Goal: Task Accomplishment & Management: Manage account settings

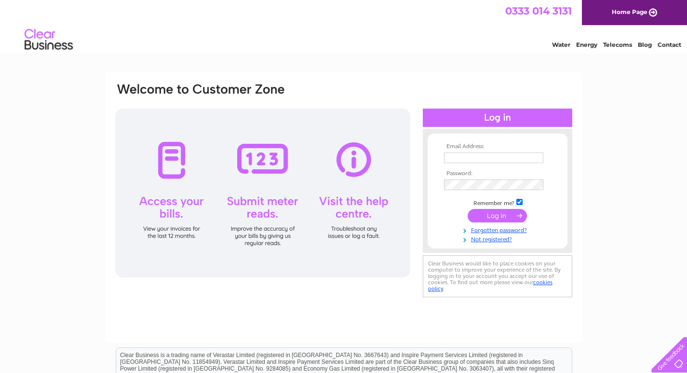
click at [464, 160] on input "text" at bounding box center [493, 157] width 99 height 11
type input "s"
click at [465, 187] on tbody "Email Address: soitrieu@talktalk Password: Remember me?" at bounding box center [497, 193] width 112 height 101
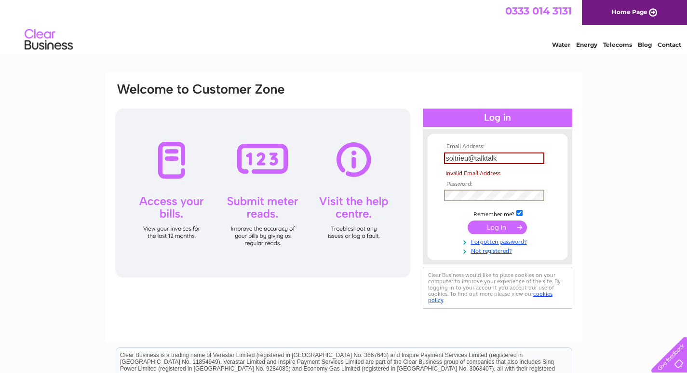
click at [504, 160] on input "soitrieu@talktalk" at bounding box center [494, 158] width 100 height 12
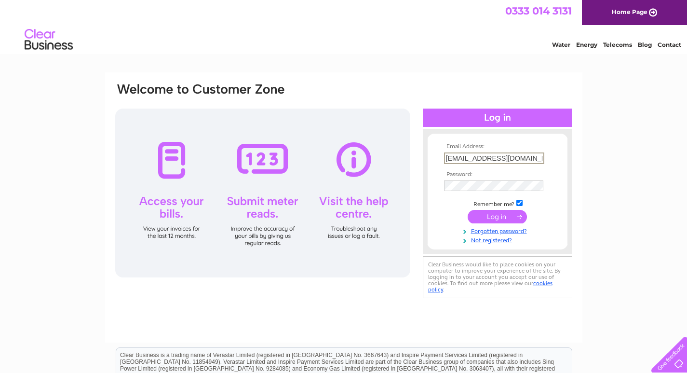
type input "soitrieu@talktalk.net"
click at [467, 210] on input "submit" at bounding box center [496, 216] width 59 height 13
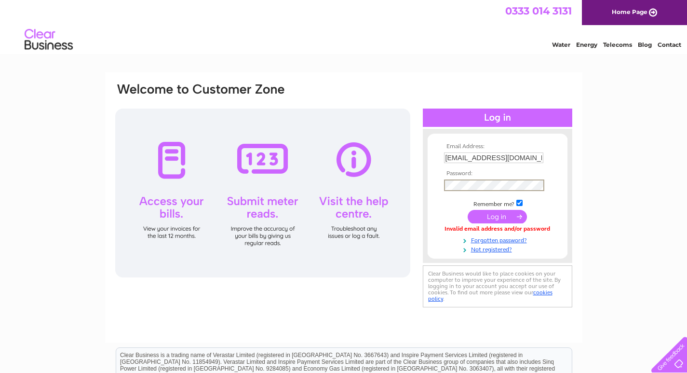
click at [467, 210] on input "submit" at bounding box center [496, 216] width 59 height 13
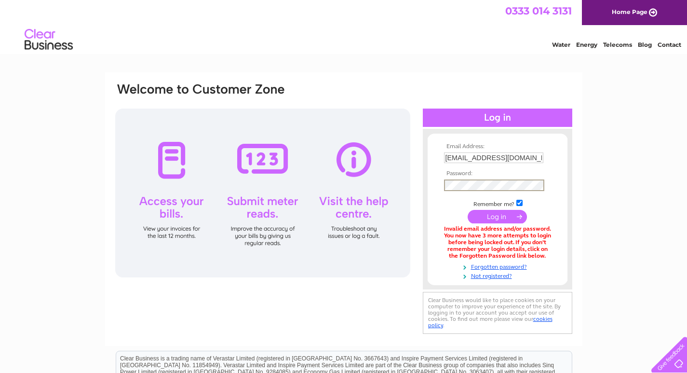
click at [467, 210] on input "submit" at bounding box center [496, 216] width 59 height 13
click at [501, 216] on input "submit" at bounding box center [496, 216] width 59 height 13
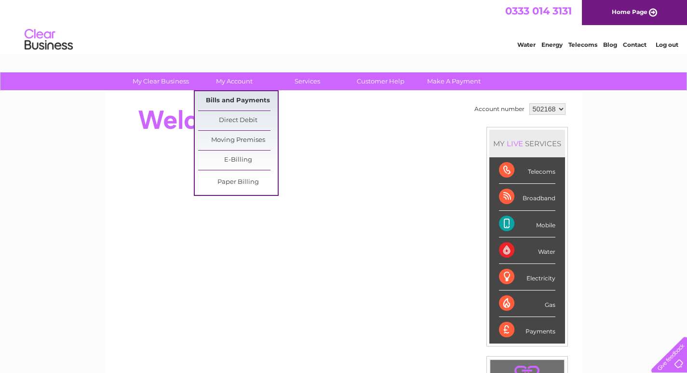
click at [241, 102] on link "Bills and Payments" at bounding box center [238, 100] width 80 height 19
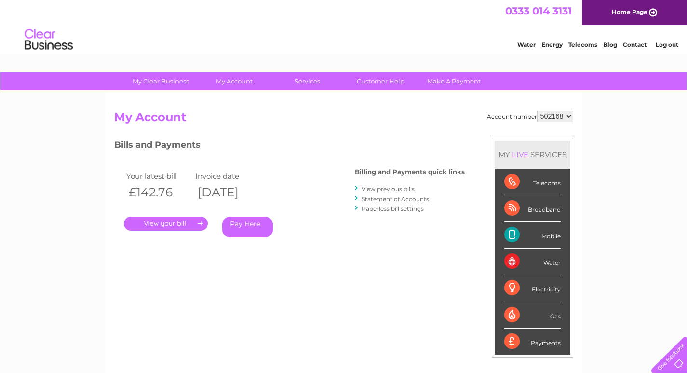
click at [189, 223] on link "." at bounding box center [166, 223] width 84 height 14
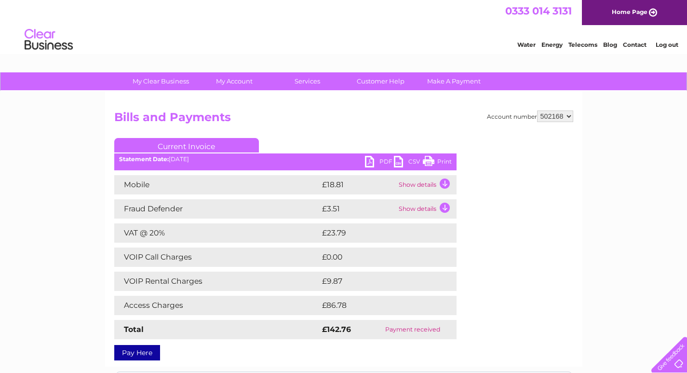
click at [433, 160] on link "Print" at bounding box center [437, 163] width 29 height 14
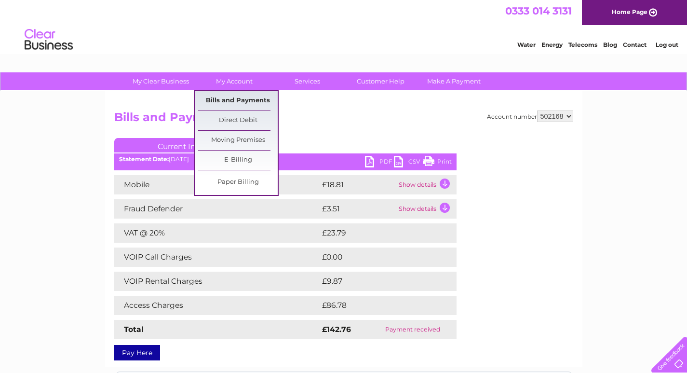
click at [242, 99] on link "Bills and Payments" at bounding box center [238, 100] width 80 height 19
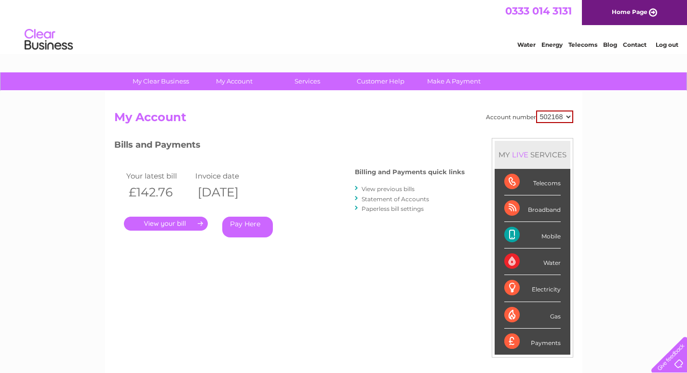
click at [386, 189] on link "View previous bills" at bounding box center [387, 188] width 53 height 7
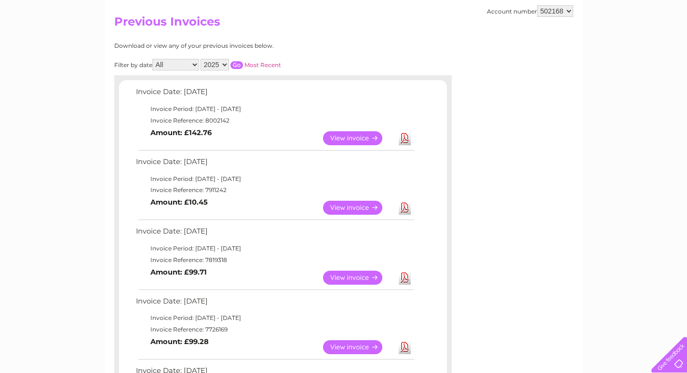
scroll to position [96, 0]
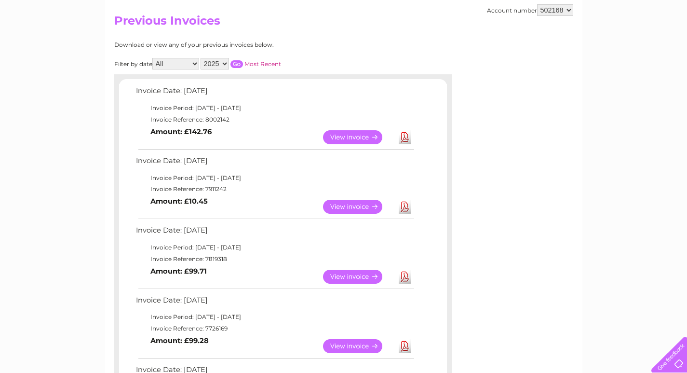
click at [354, 206] on link "View" at bounding box center [358, 207] width 71 height 14
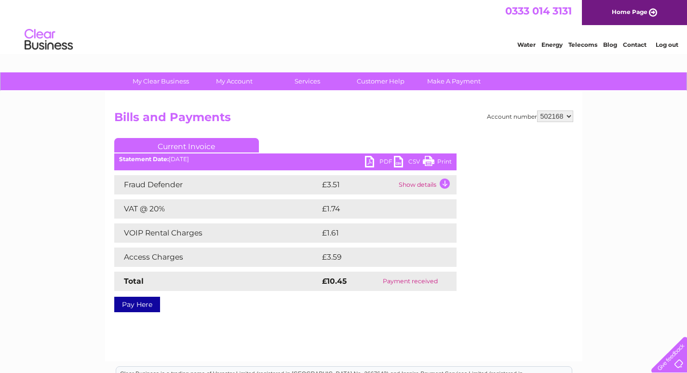
click at [427, 160] on link "Print" at bounding box center [437, 163] width 29 height 14
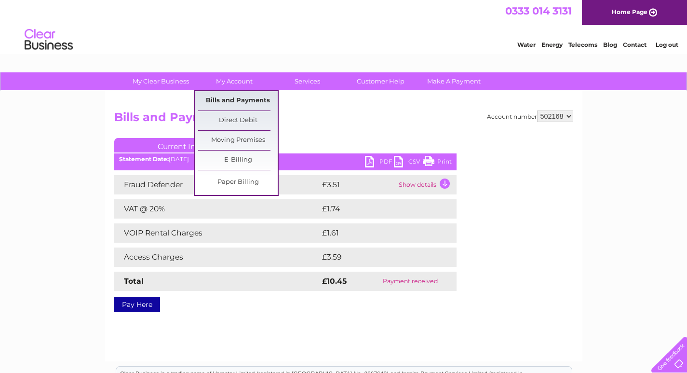
click at [238, 99] on link "Bills and Payments" at bounding box center [238, 100] width 80 height 19
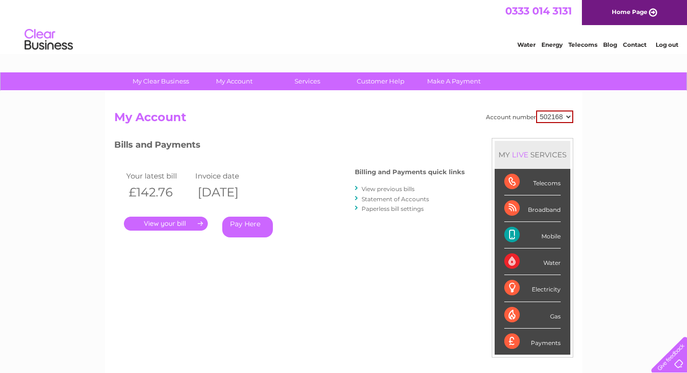
click at [403, 189] on link "View previous bills" at bounding box center [387, 188] width 53 height 7
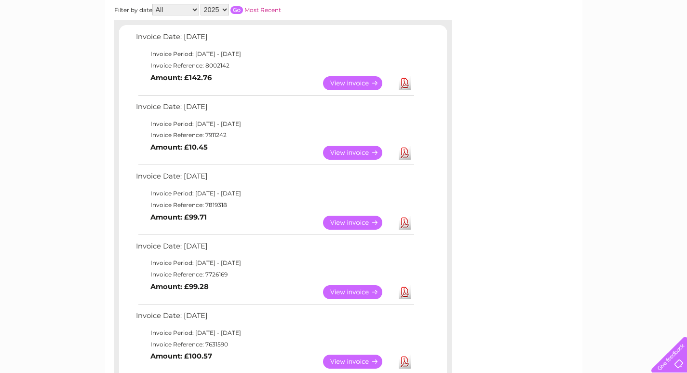
scroll to position [157, 0]
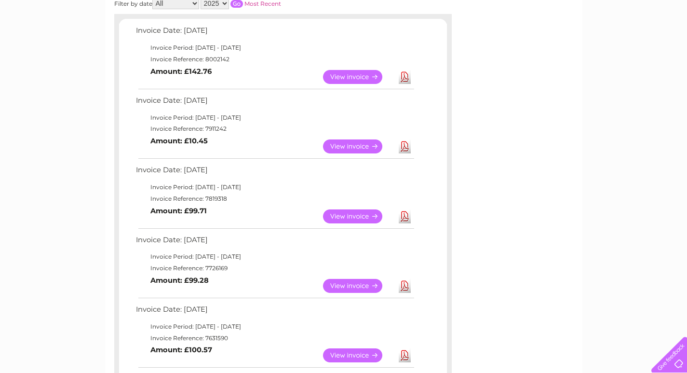
click at [358, 214] on link "View" at bounding box center [358, 216] width 71 height 14
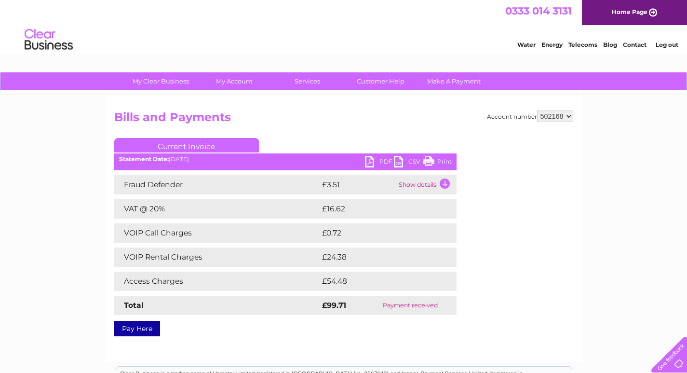
click at [429, 160] on link "Print" at bounding box center [437, 163] width 29 height 14
